Goal: Information Seeking & Learning: Learn about a topic

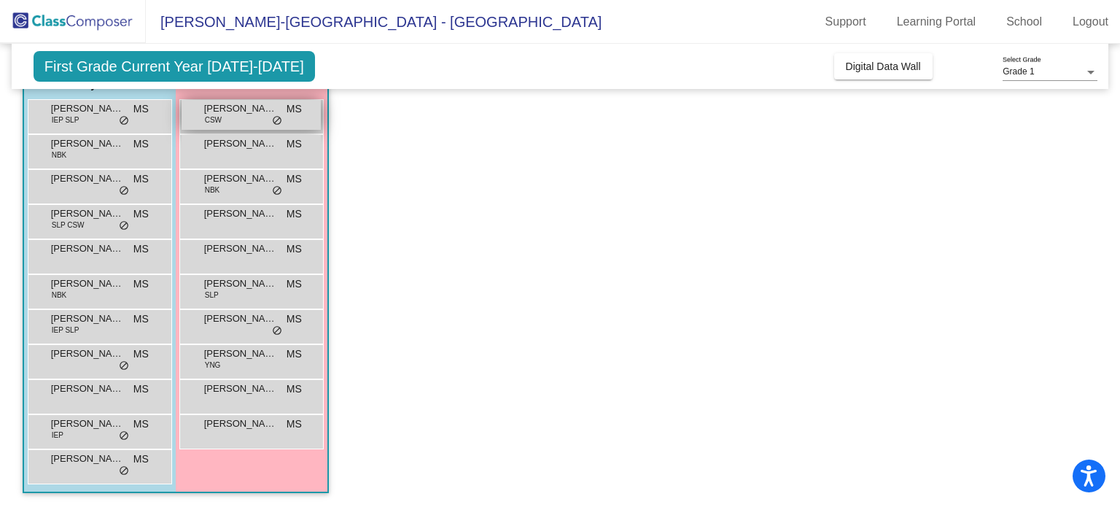
click at [241, 119] on div "[PERSON_NAME] CSW MS lock do_not_disturb_alt" at bounding box center [251, 115] width 139 height 30
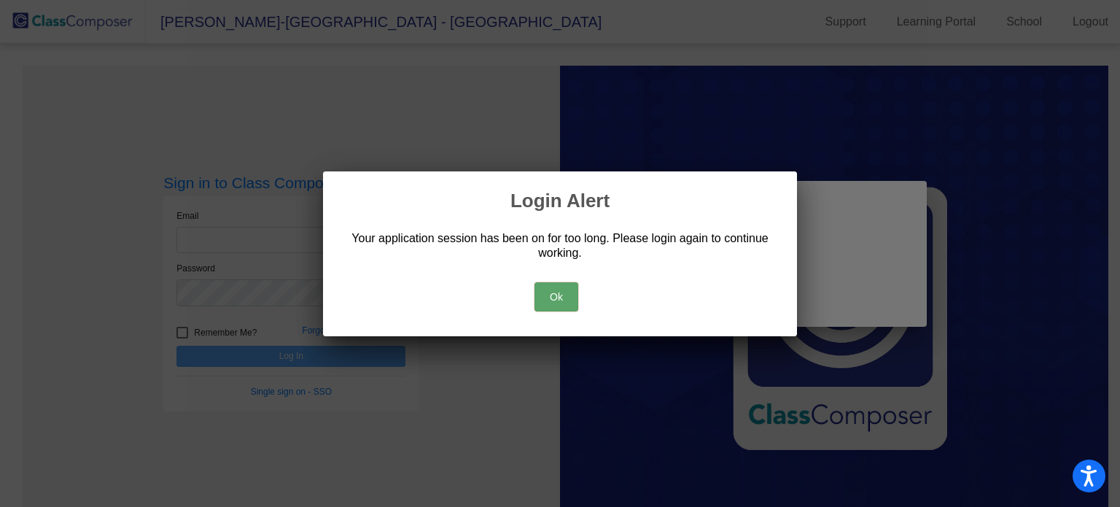
click at [545, 283] on button "Ok" at bounding box center [556, 296] width 44 height 29
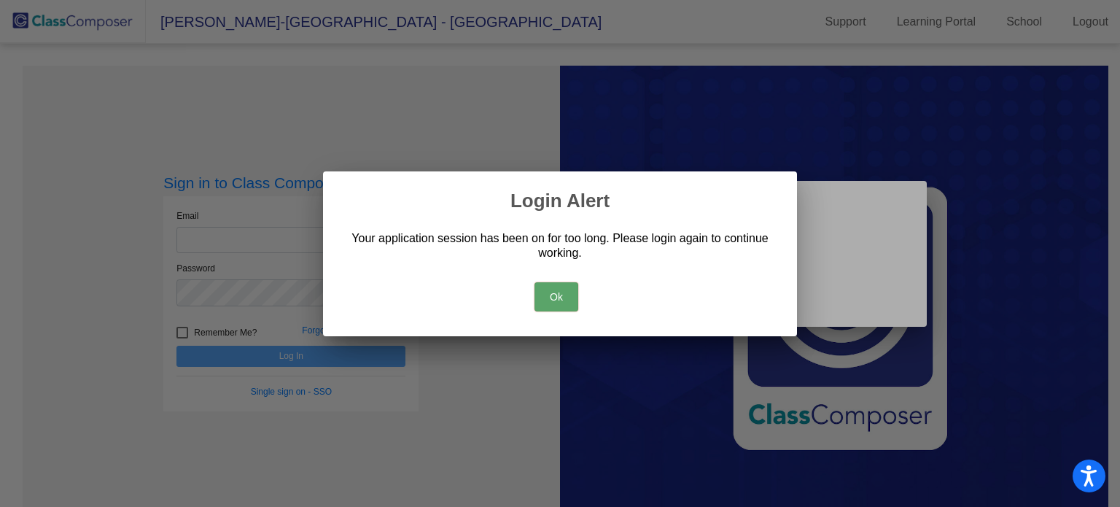
click at [560, 301] on button "Ok" at bounding box center [556, 296] width 44 height 29
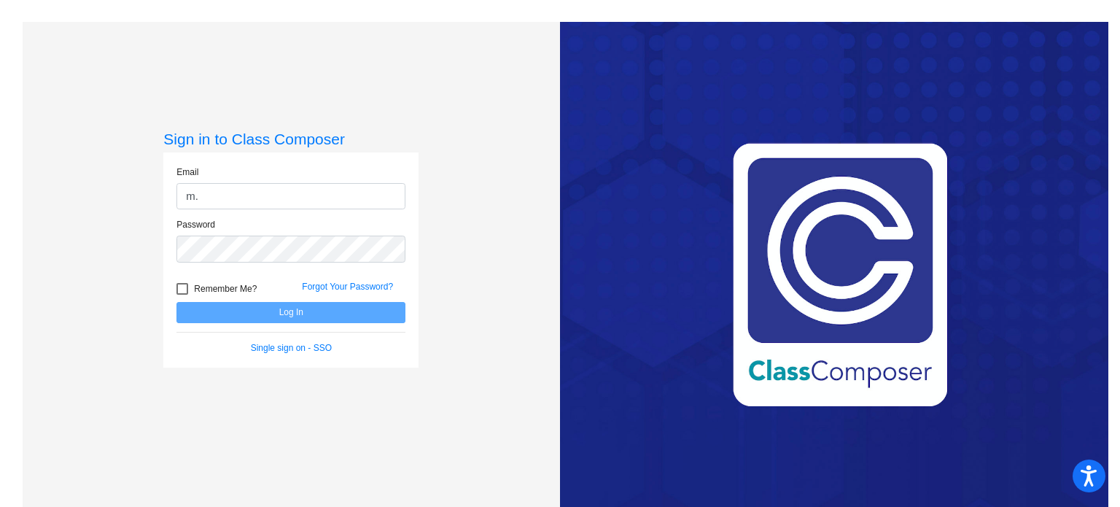
type input "[PERSON_NAME][EMAIL_ADDRESS][DOMAIN_NAME]"
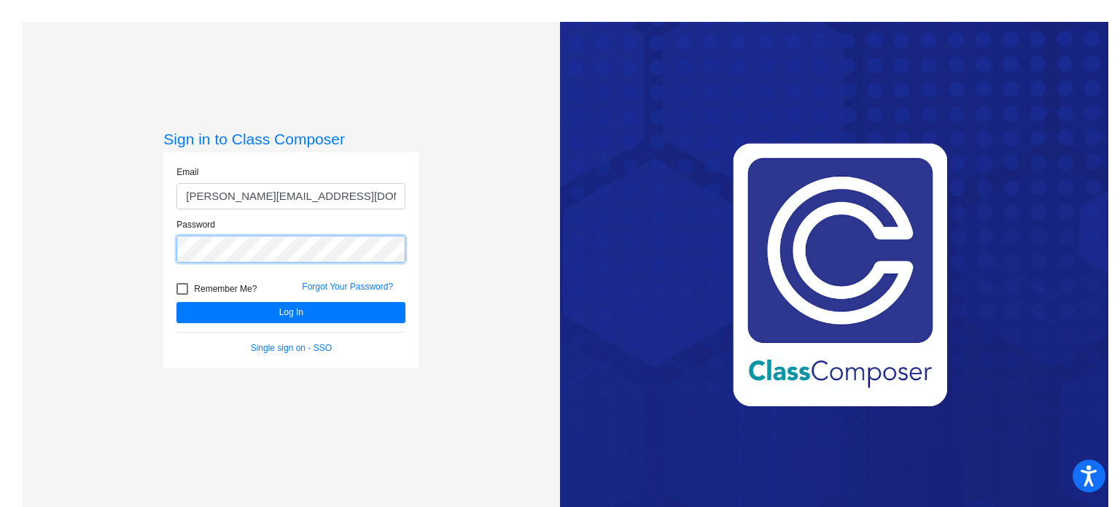
click at [176, 302] on button "Log In" at bounding box center [290, 312] width 229 height 21
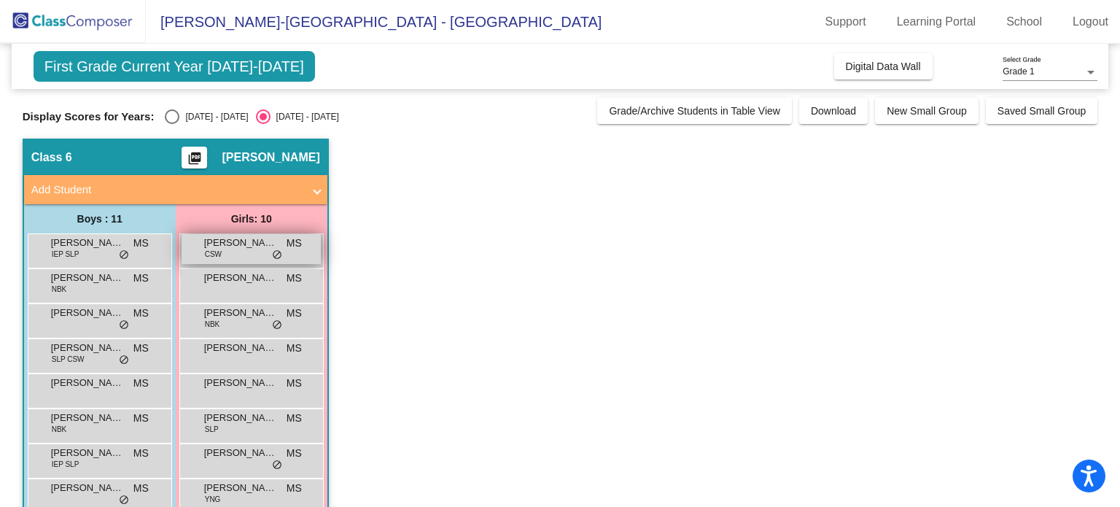
click at [240, 254] on div "[PERSON_NAME] CSW MS lock do_not_disturb_alt" at bounding box center [251, 249] width 139 height 30
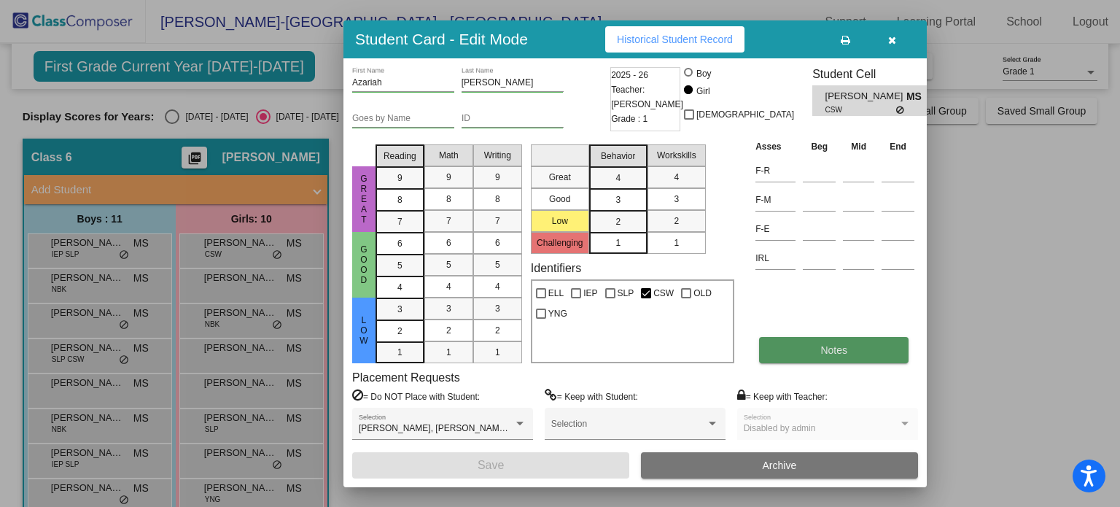
click at [824, 347] on span "Notes" at bounding box center [833, 350] width 27 height 12
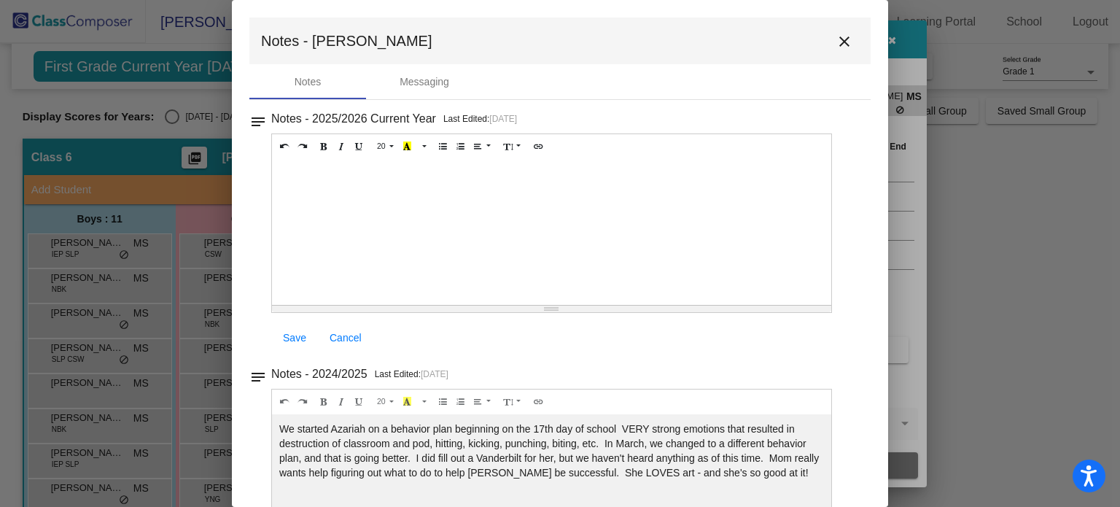
click at [835, 40] on mat-icon "close" at bounding box center [843, 41] width 17 height 17
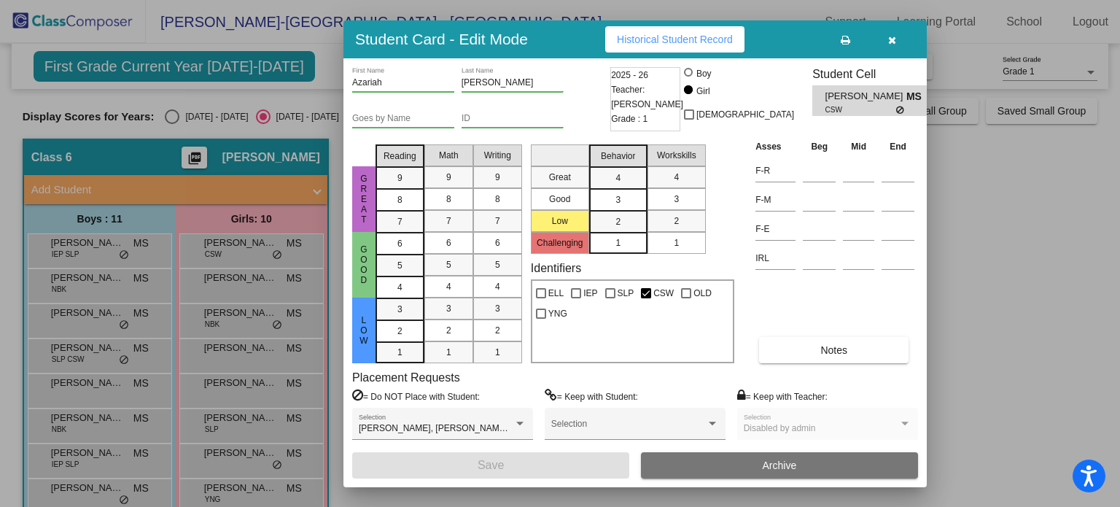
click at [888, 37] on icon "button" at bounding box center [892, 40] width 8 height 10
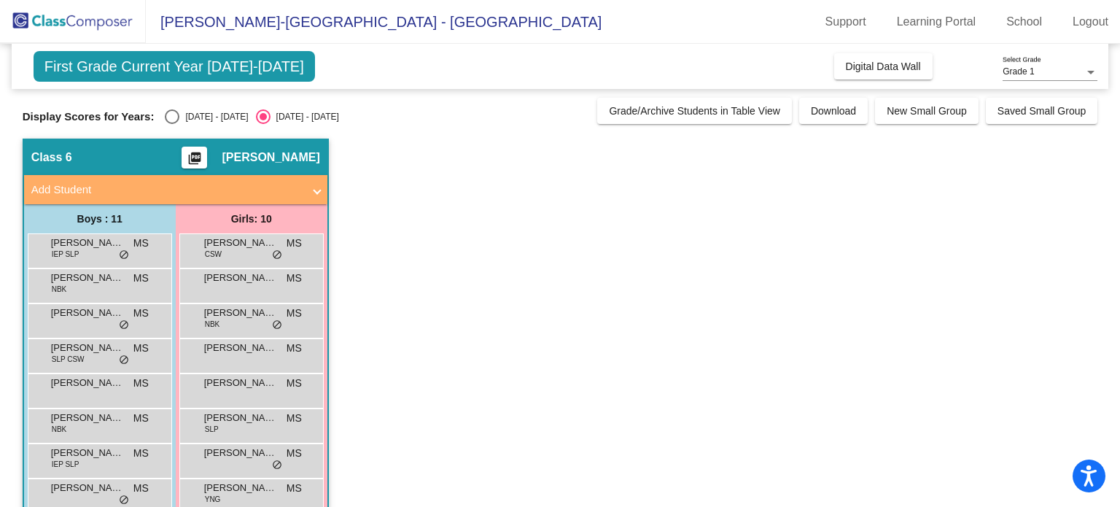
click at [262, 73] on span "First Grade Current Year [DATE]-[DATE]" at bounding box center [174, 66] width 281 height 31
click at [173, 118] on div "Select an option" at bounding box center [172, 116] width 15 height 15
click at [172, 124] on input "[DATE] - [DATE]" at bounding box center [171, 124] width 1 height 1
radio input "true"
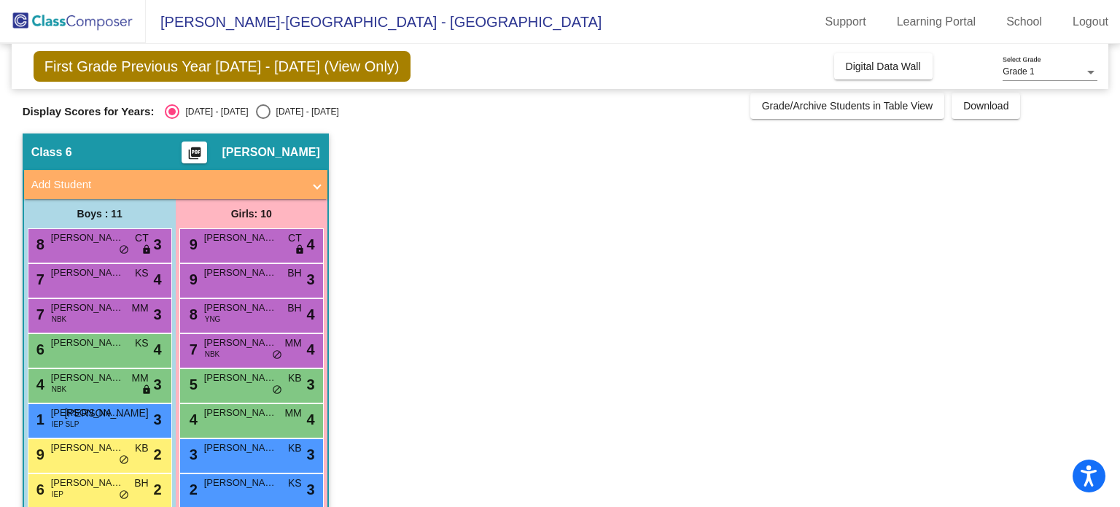
scroll to position [6, 0]
click at [256, 109] on div "Select an option" at bounding box center [263, 111] width 15 height 15
click at [262, 118] on input "[DATE] - [DATE]" at bounding box center [262, 118] width 1 height 1
radio input "true"
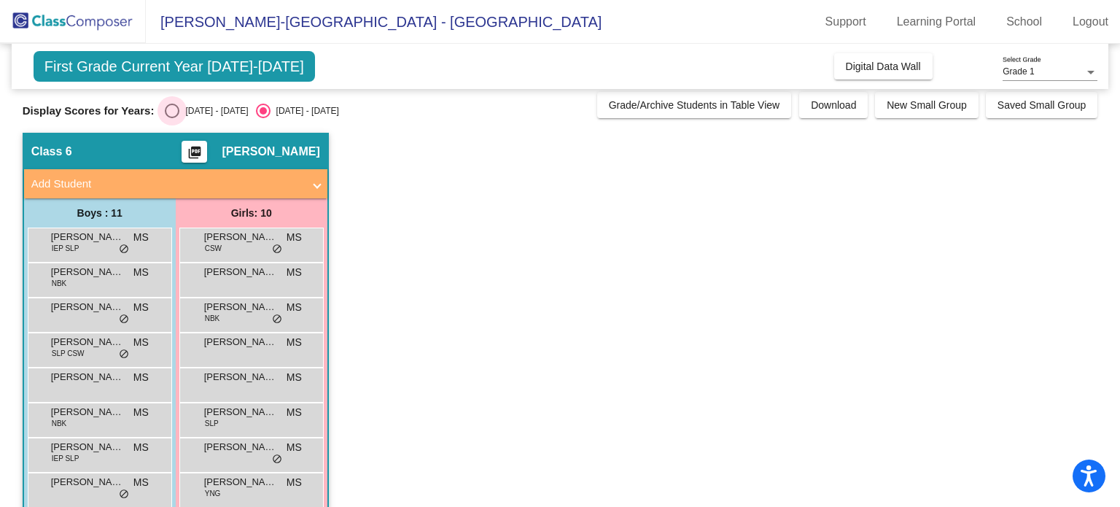
click at [171, 107] on div "Select an option" at bounding box center [172, 111] width 15 height 15
click at [171, 118] on input "[DATE] - [DATE]" at bounding box center [171, 118] width 1 height 1
radio input "true"
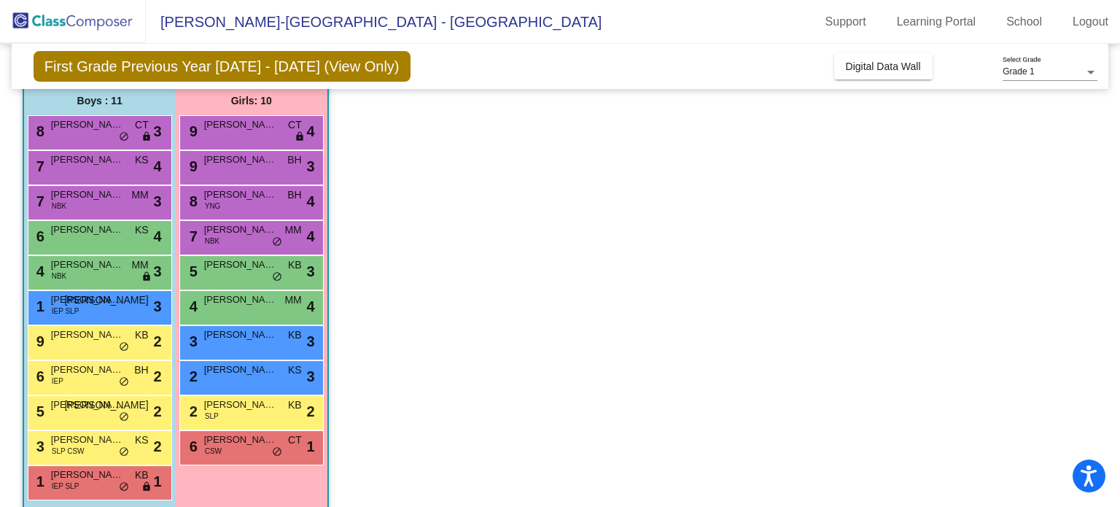
scroll to position [134, 0]
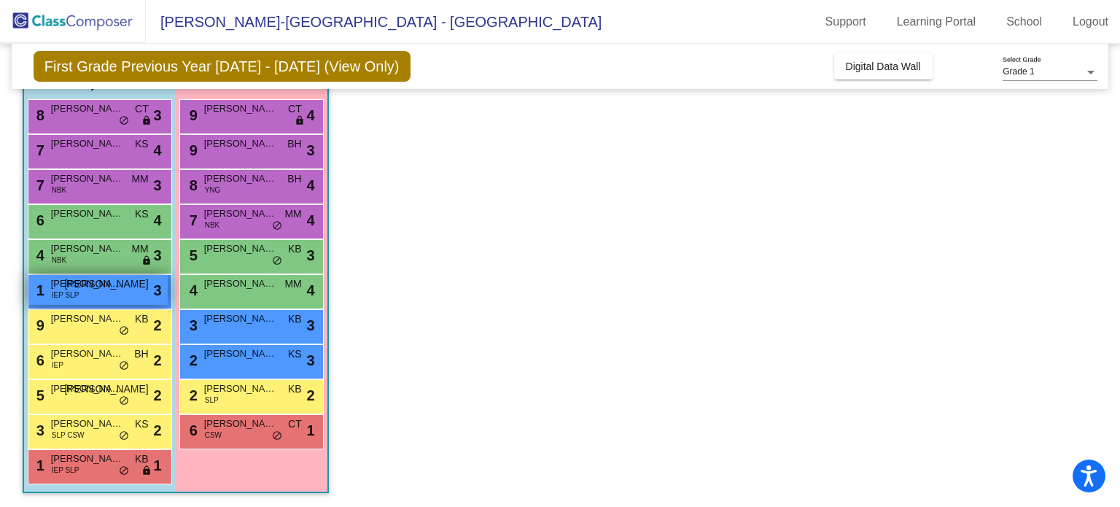
click at [90, 282] on span "[PERSON_NAME]" at bounding box center [87, 283] width 73 height 15
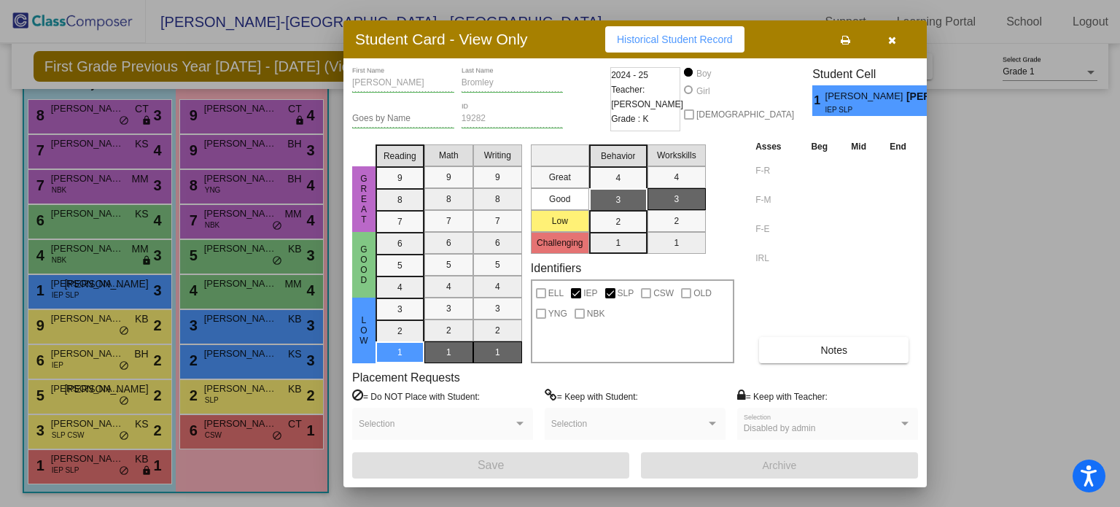
click at [894, 45] on button "button" at bounding box center [891, 39] width 47 height 26
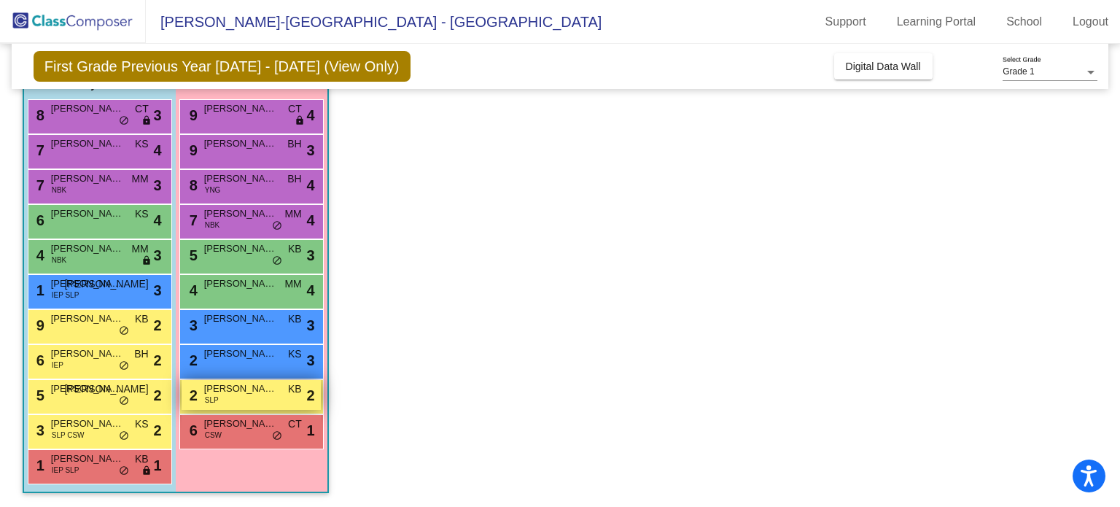
click at [248, 389] on span "[PERSON_NAME]" at bounding box center [240, 388] width 73 height 15
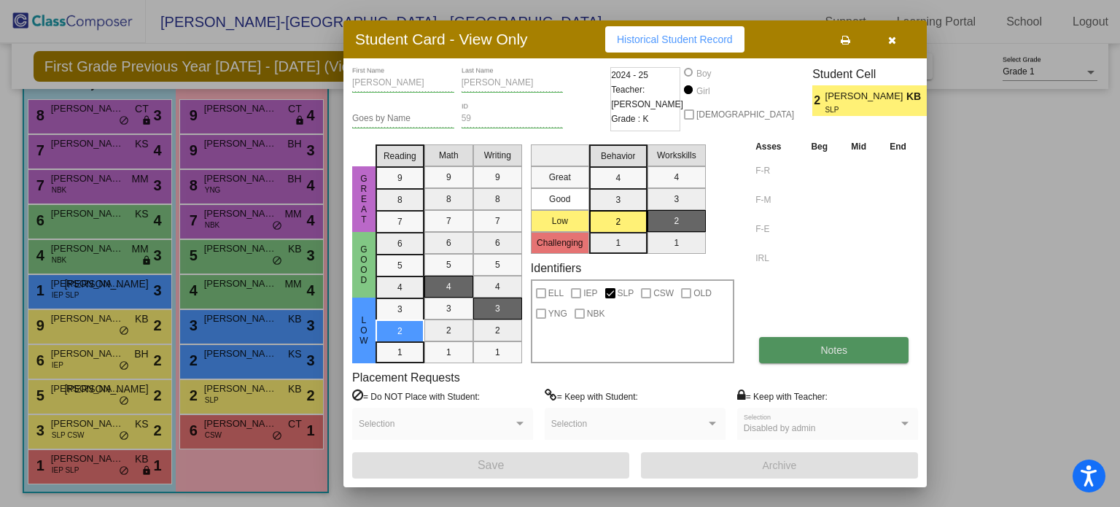
click at [848, 358] on button "Notes" at bounding box center [833, 350] width 149 height 26
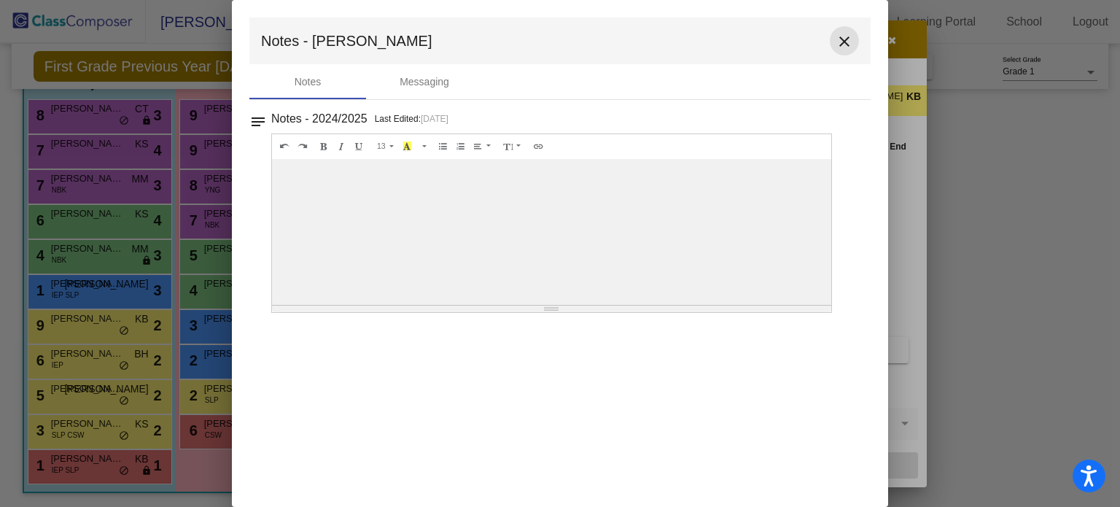
click at [845, 42] on mat-icon "close" at bounding box center [843, 41] width 17 height 17
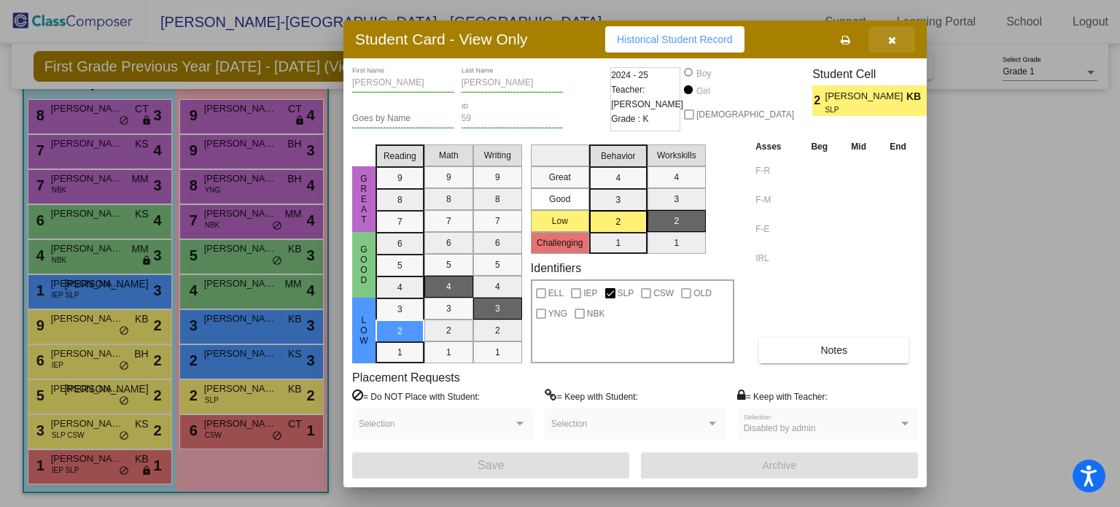
click at [894, 37] on icon "button" at bounding box center [892, 40] width 8 height 10
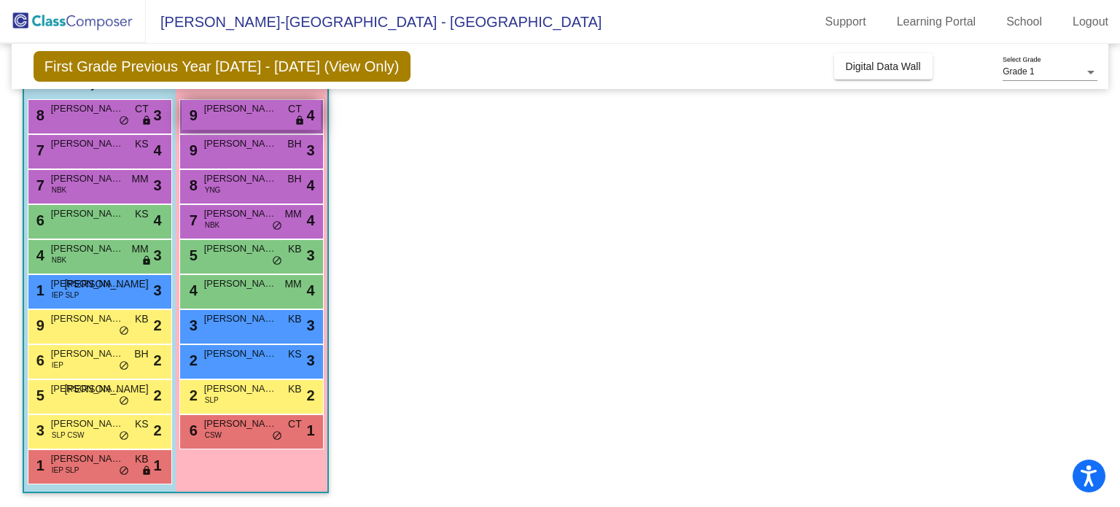
click at [299, 122] on span "lock" at bounding box center [299, 121] width 10 height 12
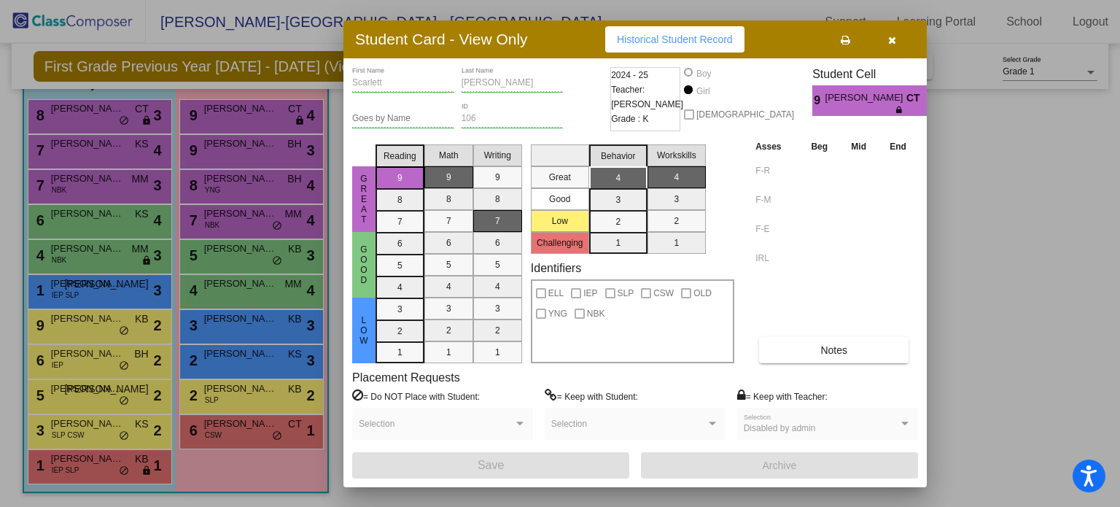
click at [891, 43] on icon "button" at bounding box center [892, 40] width 8 height 10
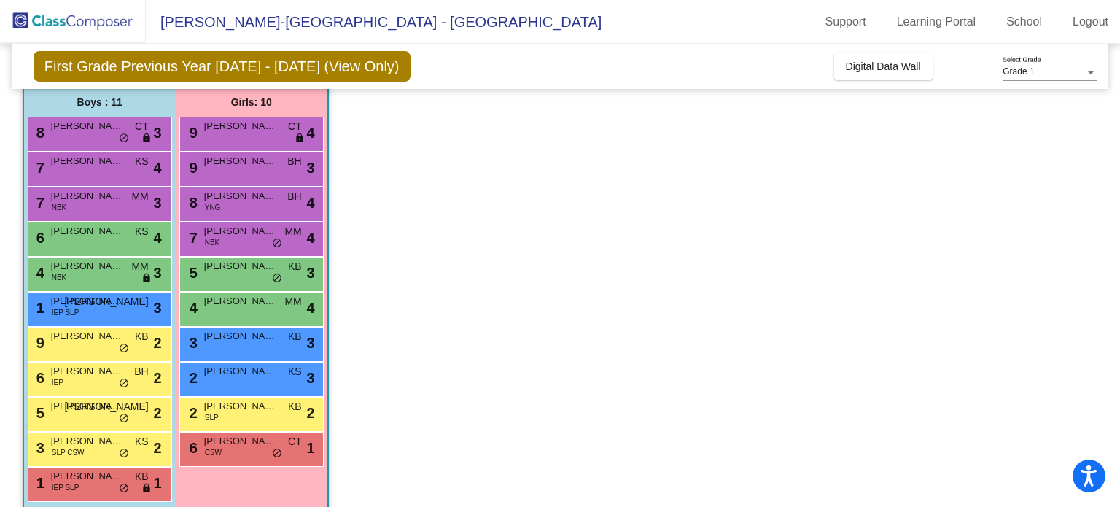
scroll to position [111, 0]
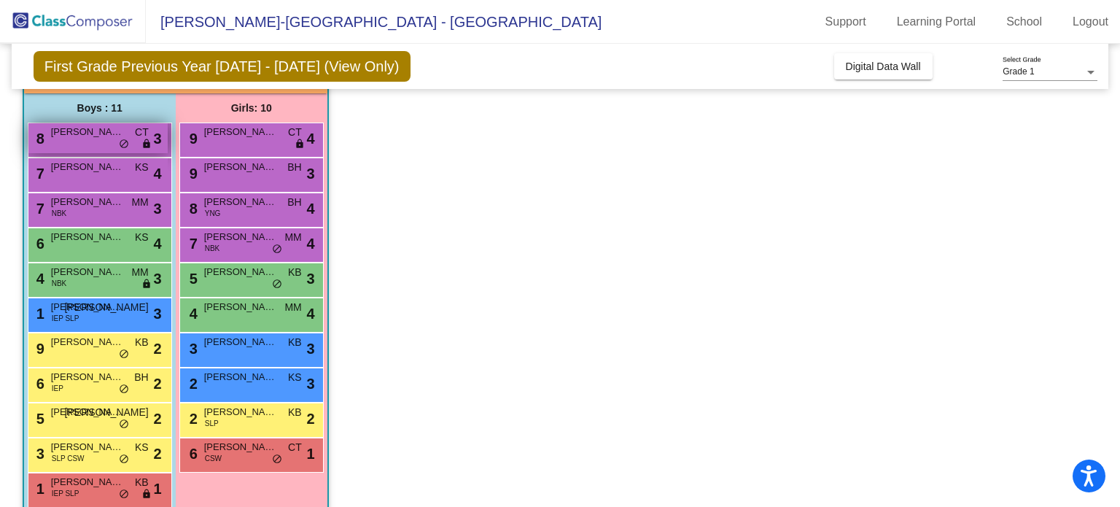
click at [147, 138] on span "lock" at bounding box center [146, 144] width 10 height 12
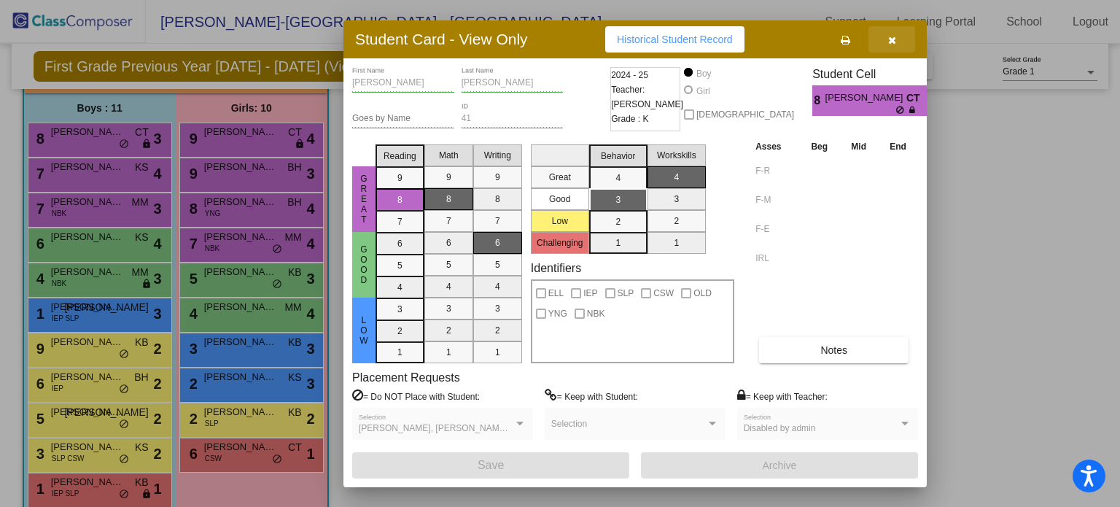
click at [892, 37] on icon "button" at bounding box center [892, 40] width 8 height 10
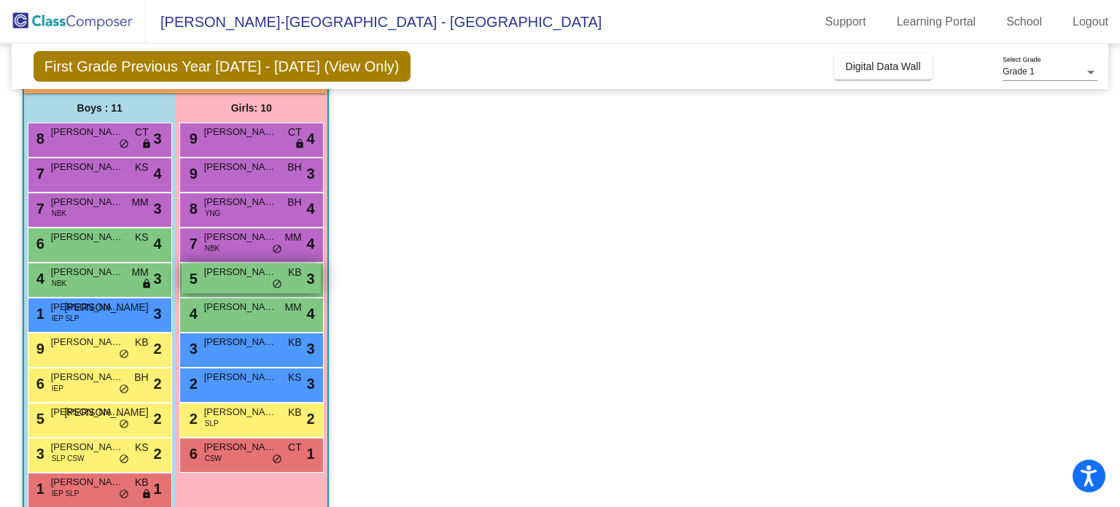
click at [253, 275] on span "[PERSON_NAME] ([PERSON_NAME])" at bounding box center [240, 272] width 73 height 15
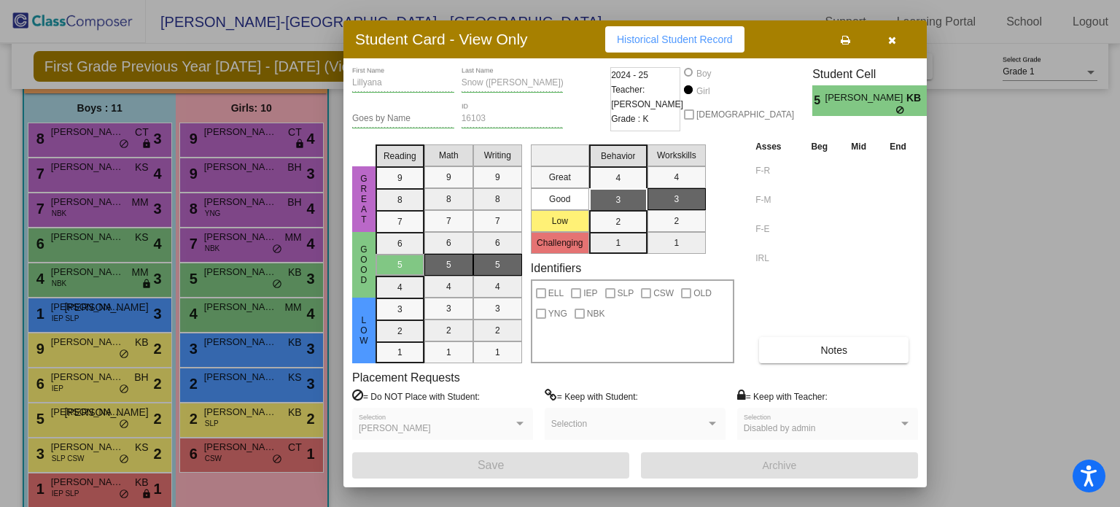
click at [889, 38] on icon "button" at bounding box center [892, 40] width 8 height 10
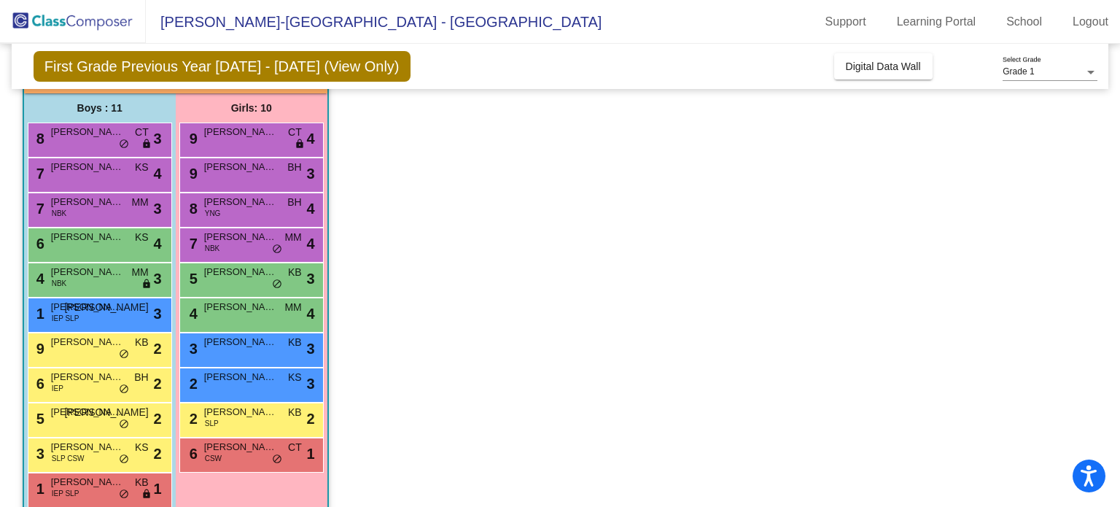
scroll to position [134, 0]
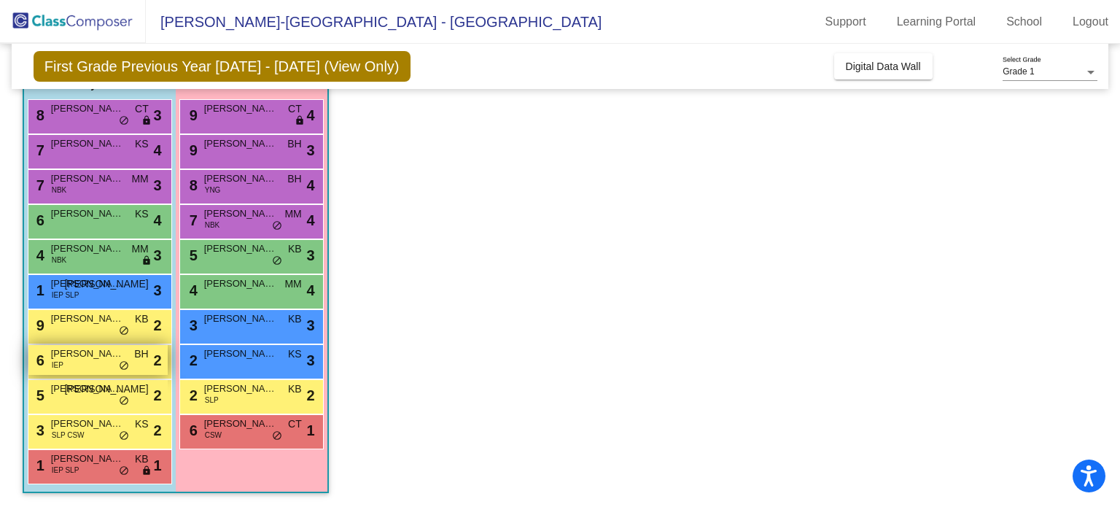
click at [131, 367] on div "6 [PERSON_NAME] IEP BH lock do_not_disturb_alt 2" at bounding box center [97, 360] width 139 height 30
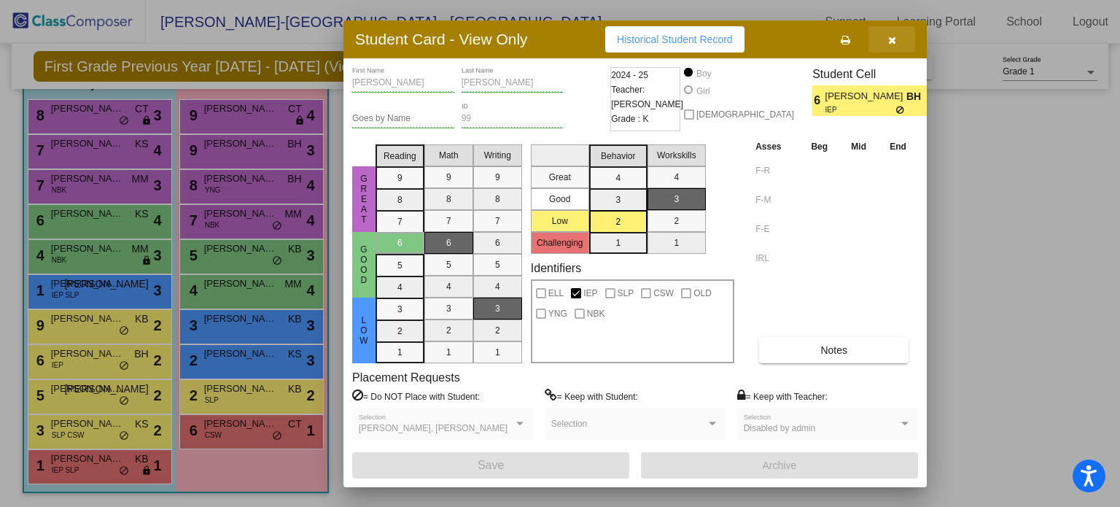
click at [894, 43] on icon "button" at bounding box center [892, 40] width 8 height 10
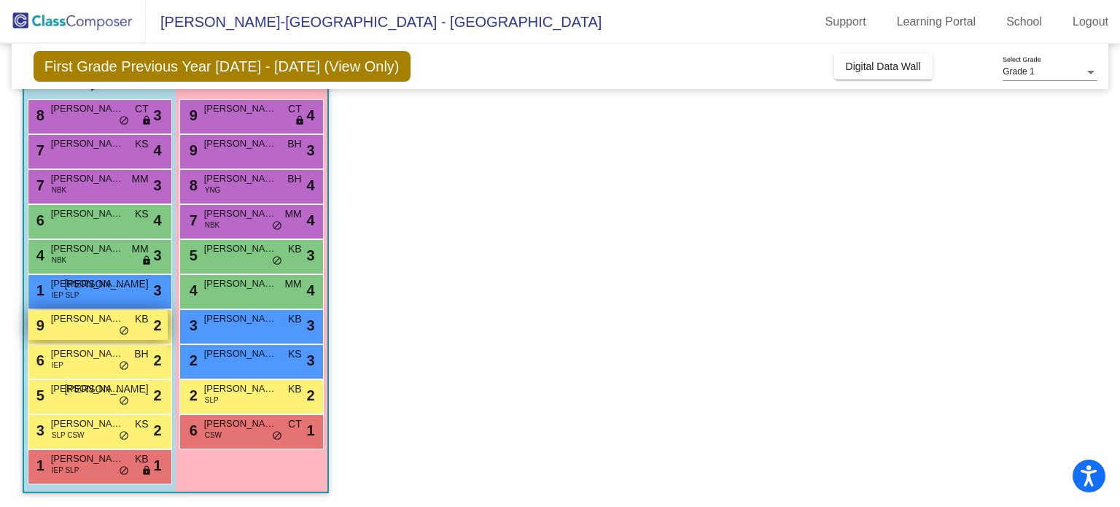
click at [91, 329] on div "9 [PERSON_NAME] KB lock do_not_disturb_alt 2" at bounding box center [97, 325] width 139 height 30
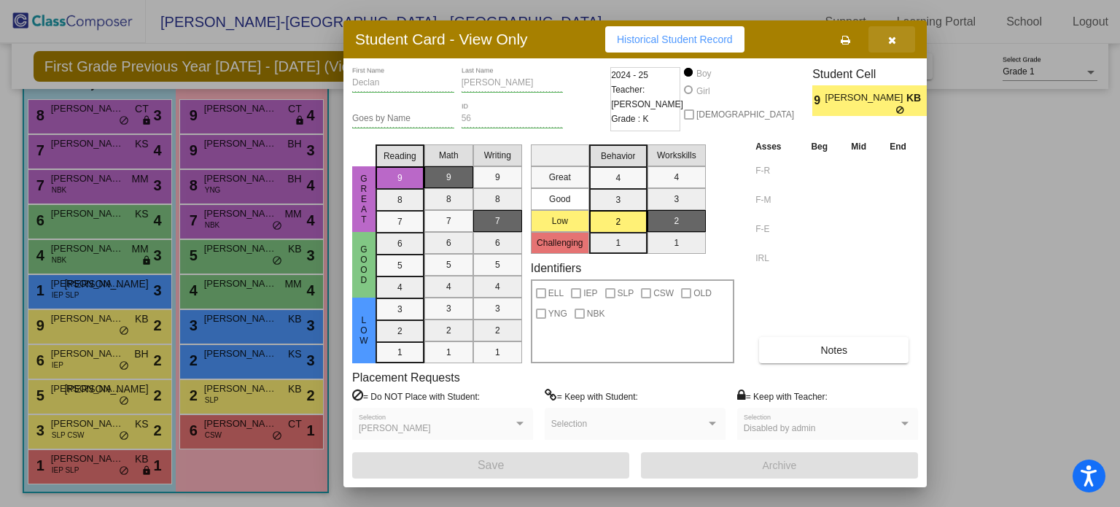
click at [894, 41] on icon "button" at bounding box center [892, 40] width 8 height 10
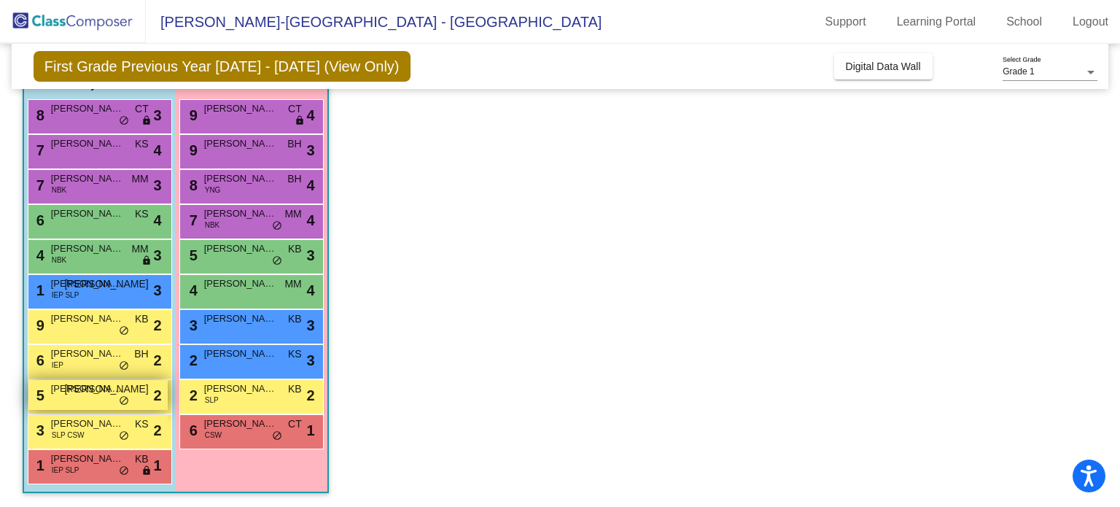
click at [97, 397] on div "5 [PERSON_NAME] lock do_not_disturb_alt 2" at bounding box center [97, 395] width 139 height 30
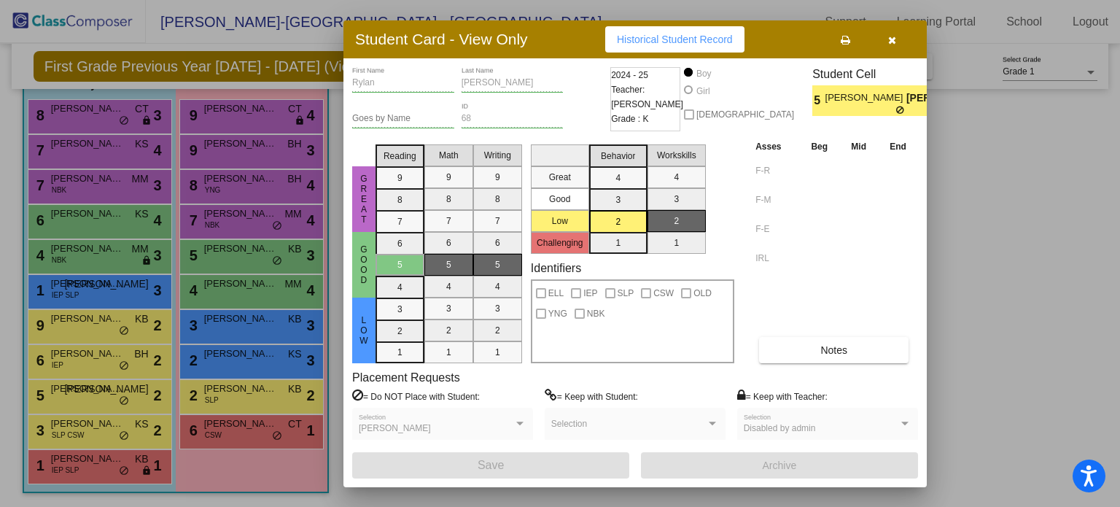
click at [890, 42] on icon "button" at bounding box center [892, 40] width 8 height 10
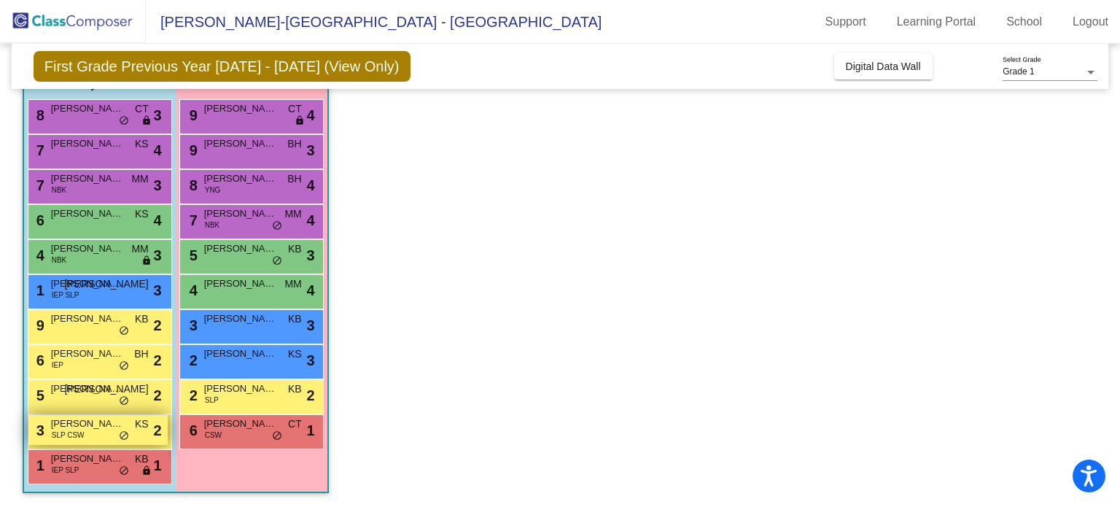
click at [87, 441] on div "3 [PERSON_NAME] SLP CSW KS lock do_not_disturb_alt 2" at bounding box center [97, 430] width 139 height 30
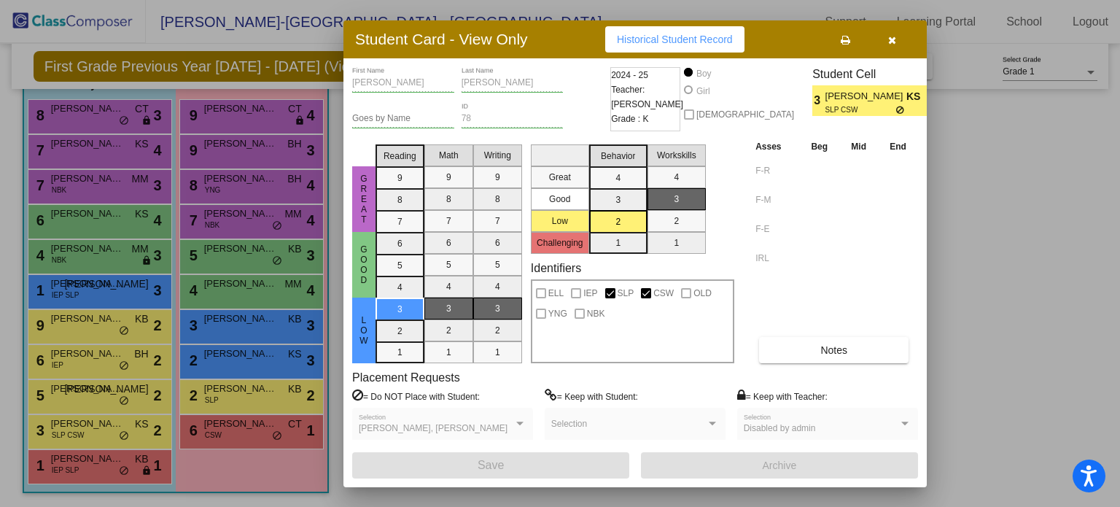
click at [894, 46] on button "button" at bounding box center [891, 39] width 47 height 26
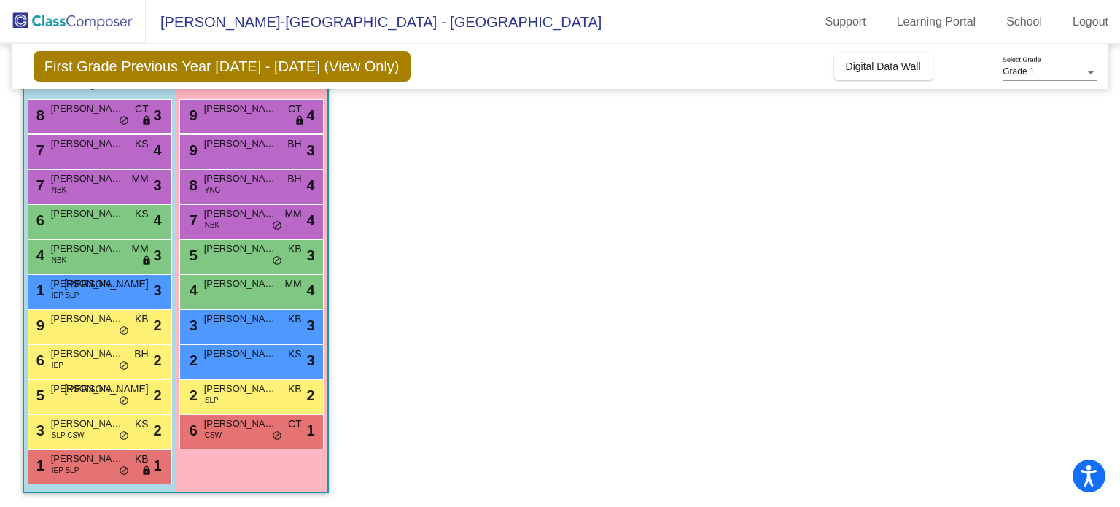
scroll to position [0, 0]
